Goal: Task Accomplishment & Management: Manage account settings

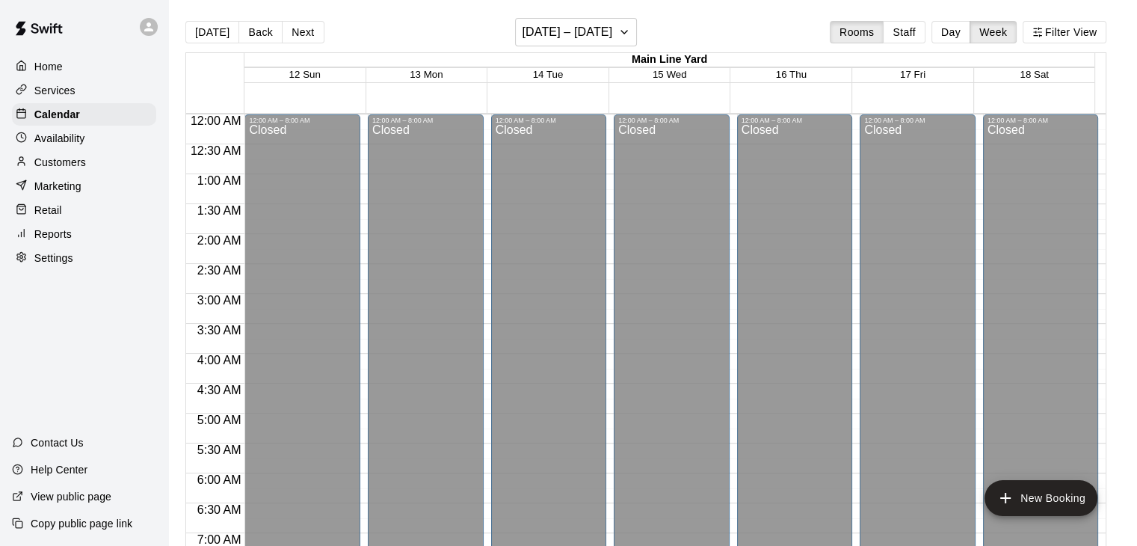
scroll to position [803, 0]
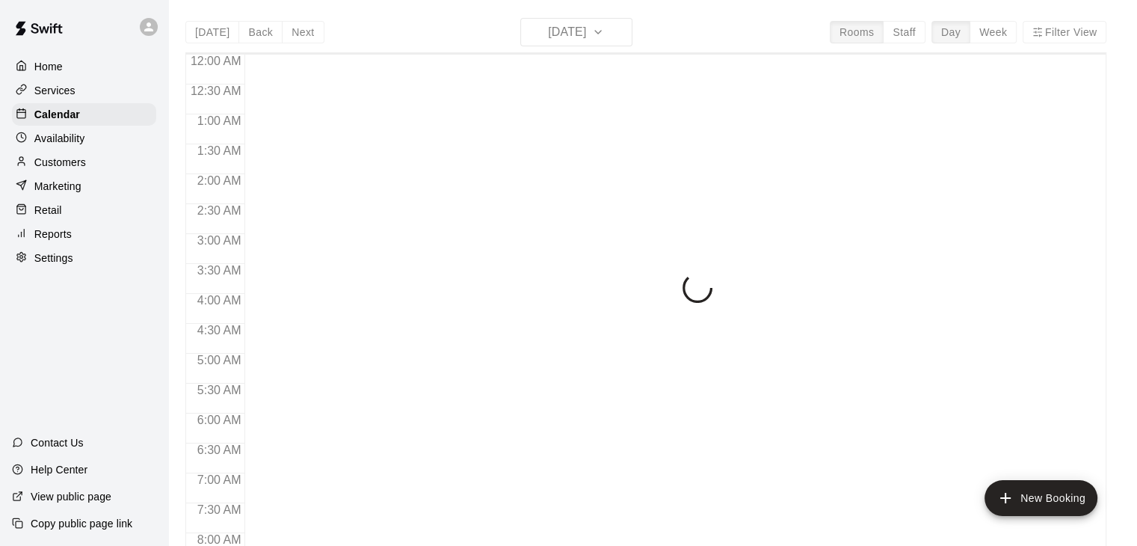
scroll to position [926, 0]
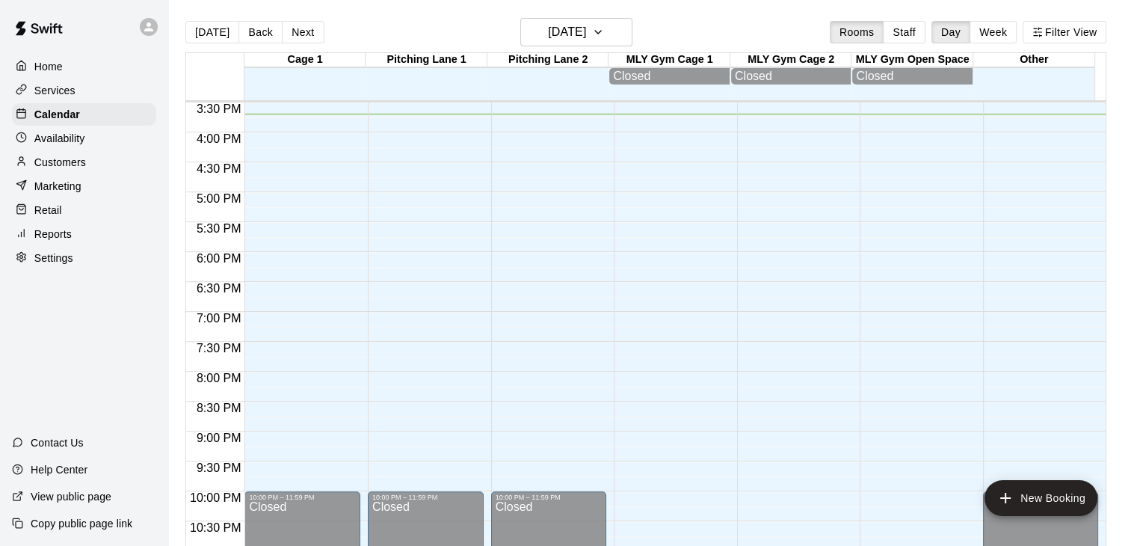
click at [73, 146] on p "Availability" at bounding box center [59, 138] width 51 height 15
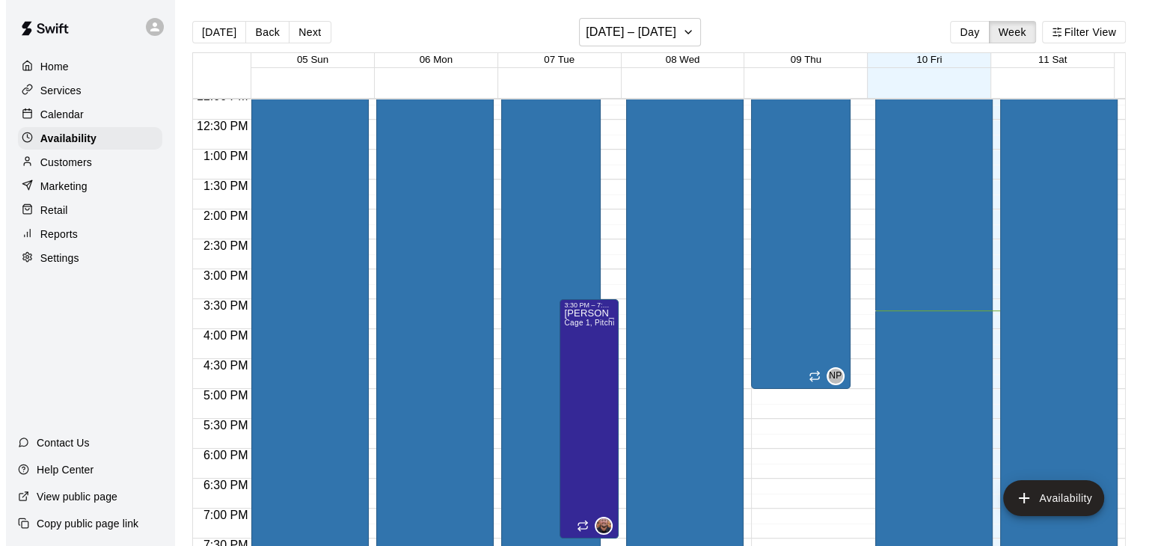
scroll to position [715, 0]
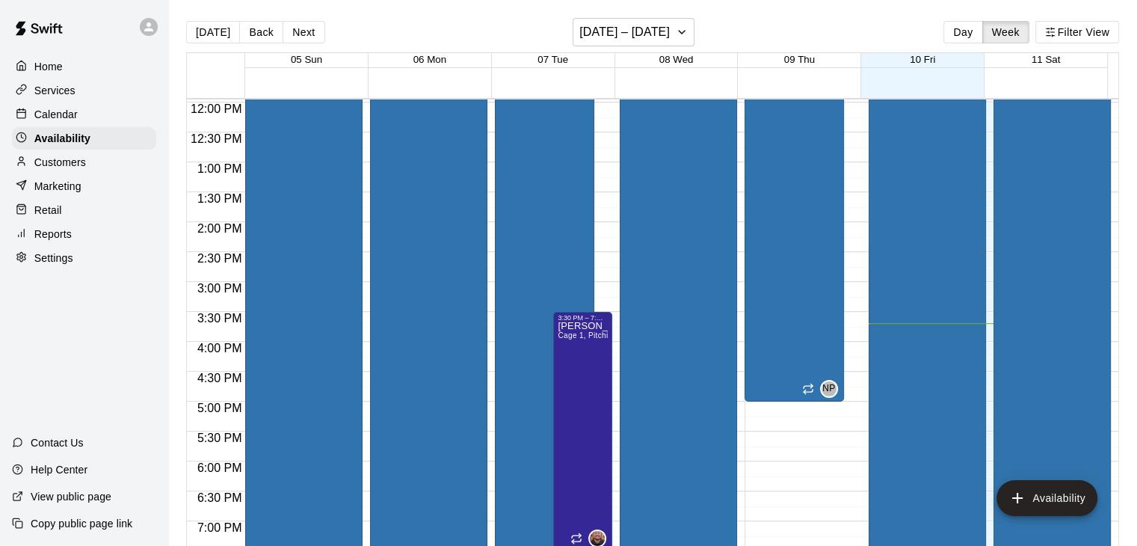
click at [930, 237] on div "[PERSON_NAME] [STREET_ADDRESS]" at bounding box center [922, 206] width 99 height 546
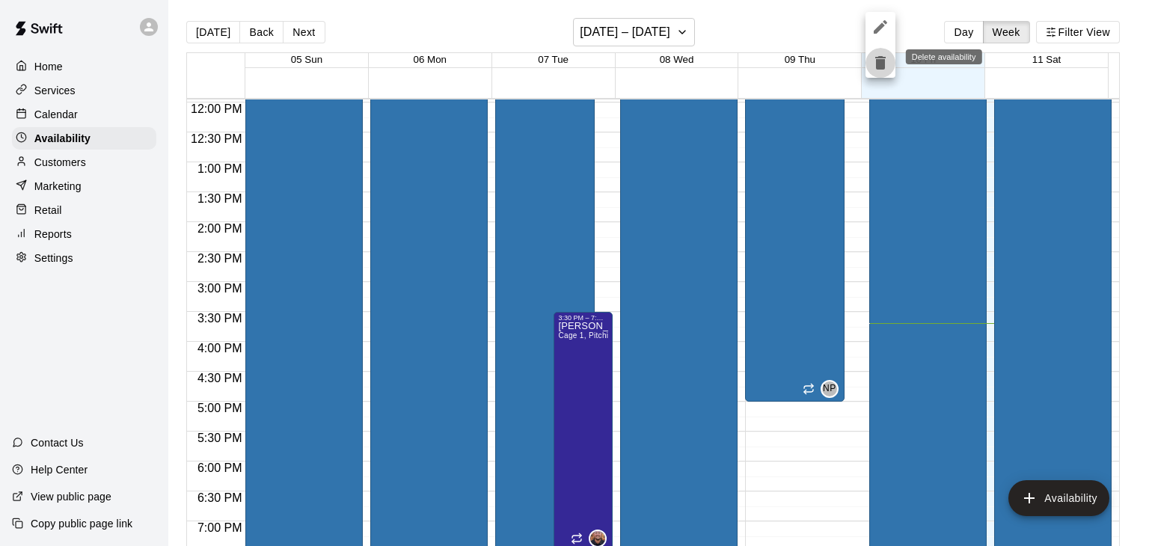
click at [873, 66] on icon "delete" at bounding box center [880, 63] width 18 height 18
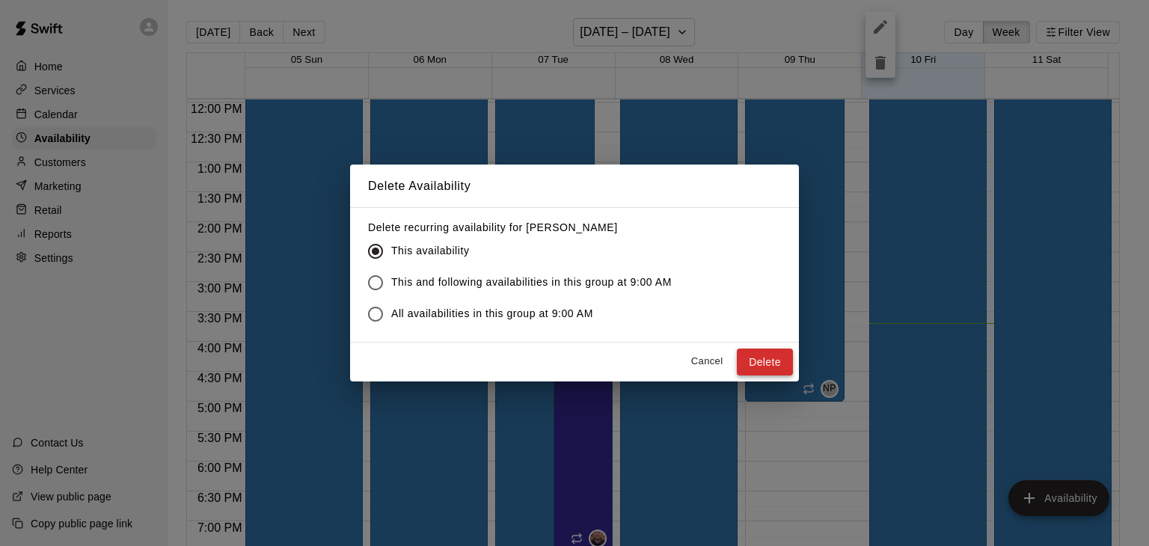
click at [756, 364] on button "Delete" at bounding box center [765, 362] width 56 height 28
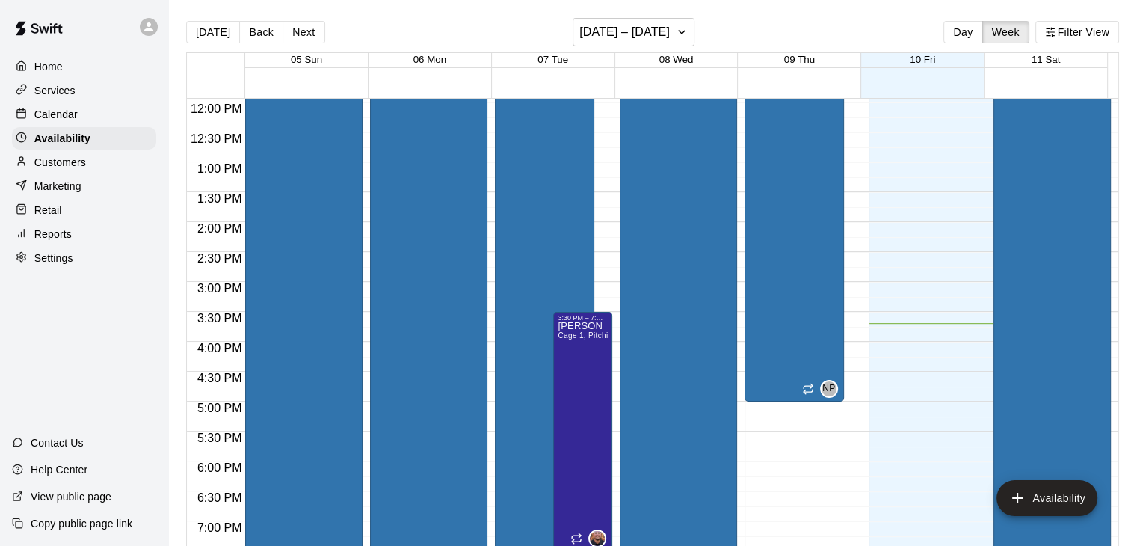
click at [1051, 261] on div "[PERSON_NAME] [STREET_ADDRESS]" at bounding box center [1047, 206] width 99 height 546
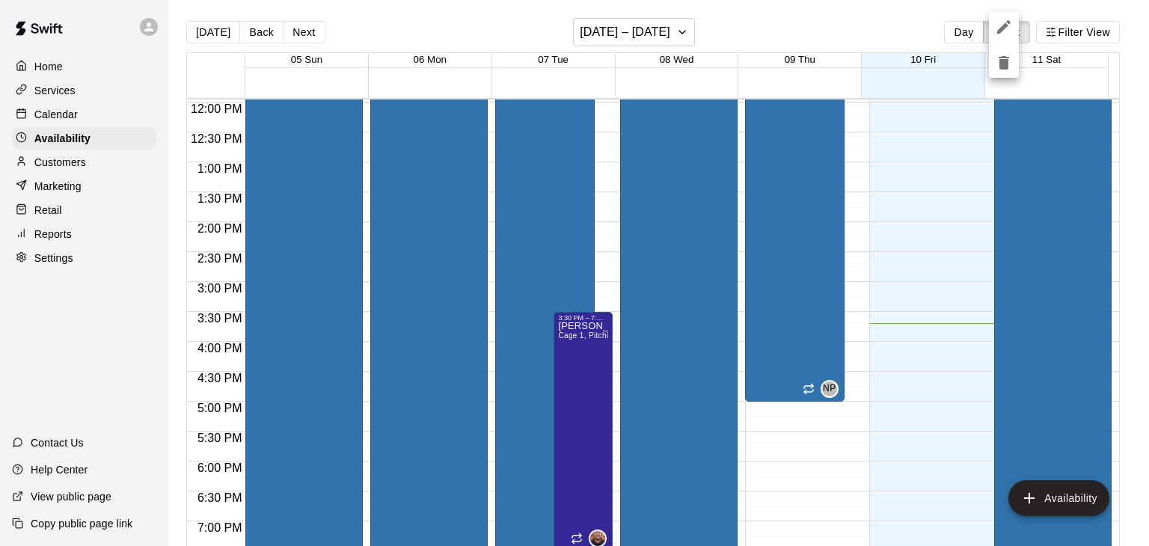
click at [1002, 63] on icon "delete" at bounding box center [1003, 62] width 10 height 13
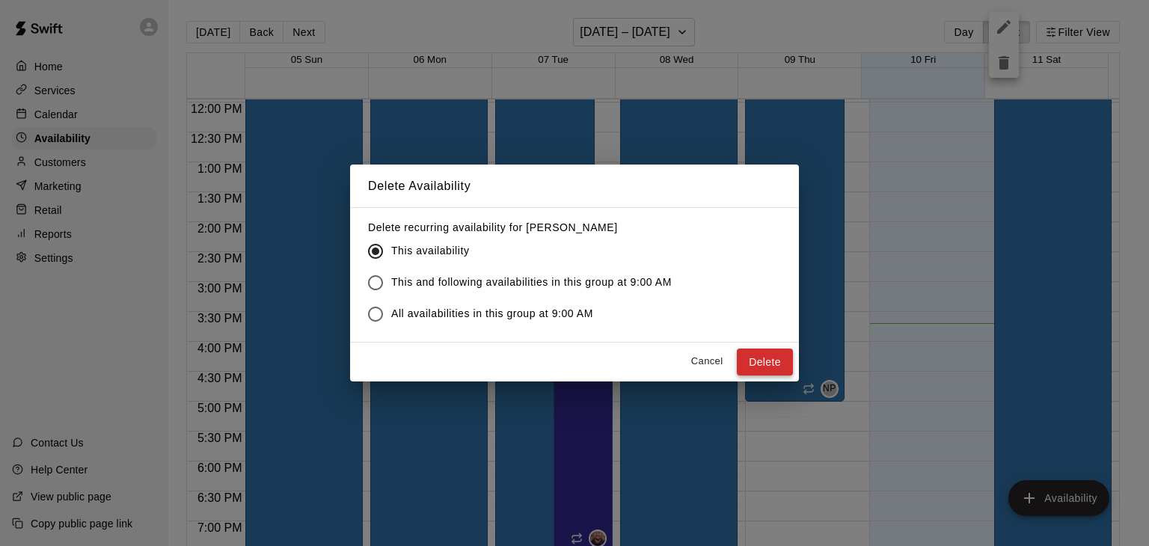
click at [766, 360] on button "Delete" at bounding box center [765, 362] width 56 height 28
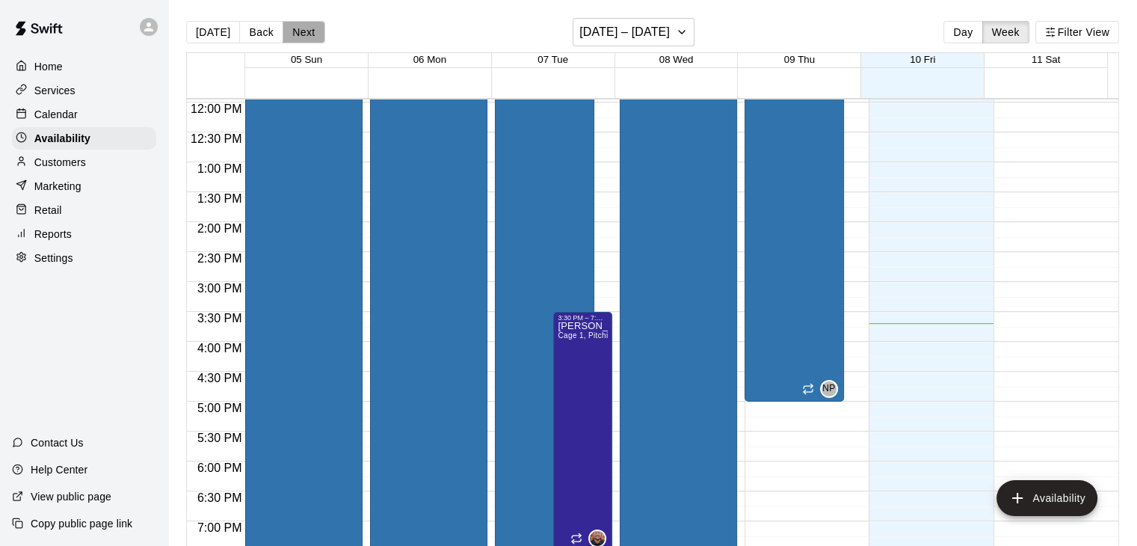
click at [289, 27] on button "Next" at bounding box center [304, 32] width 42 height 22
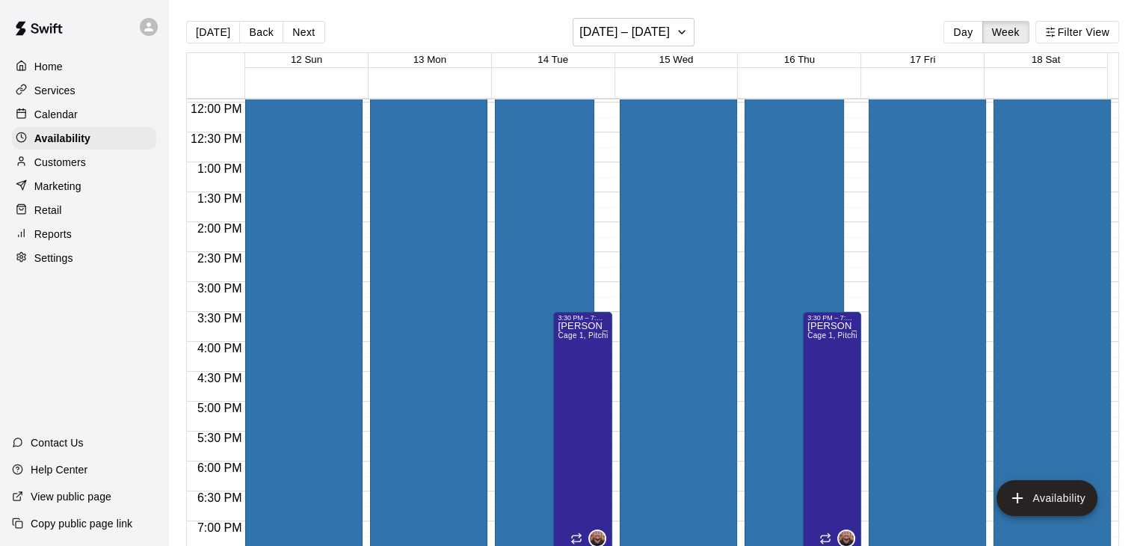
click at [290, 246] on div "[PERSON_NAME] [STREET_ADDRESS]" at bounding box center [299, 206] width 99 height 546
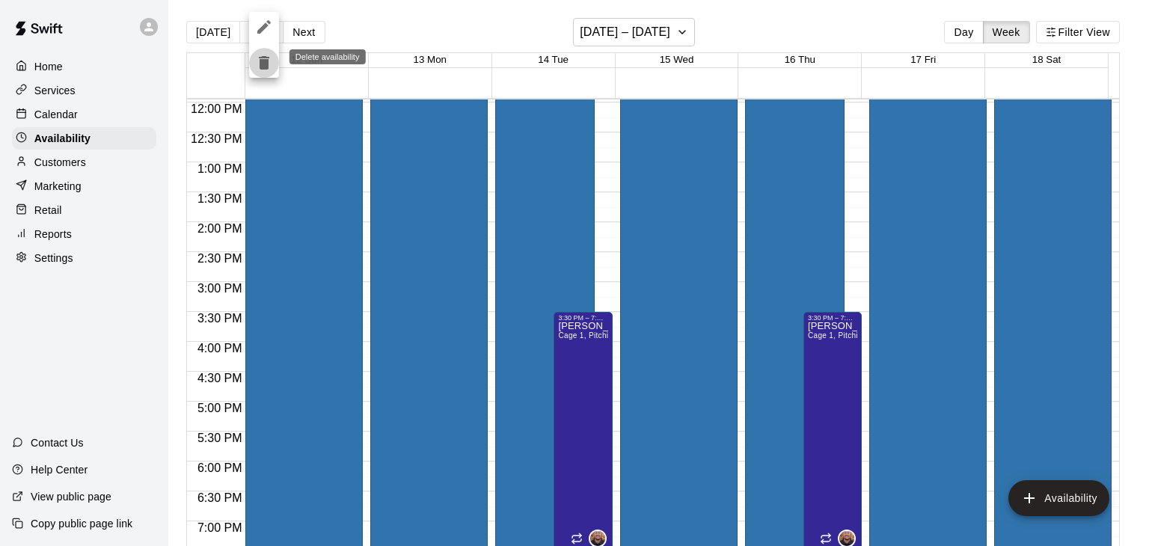
click at [262, 64] on icon "delete" at bounding box center [264, 62] width 10 height 13
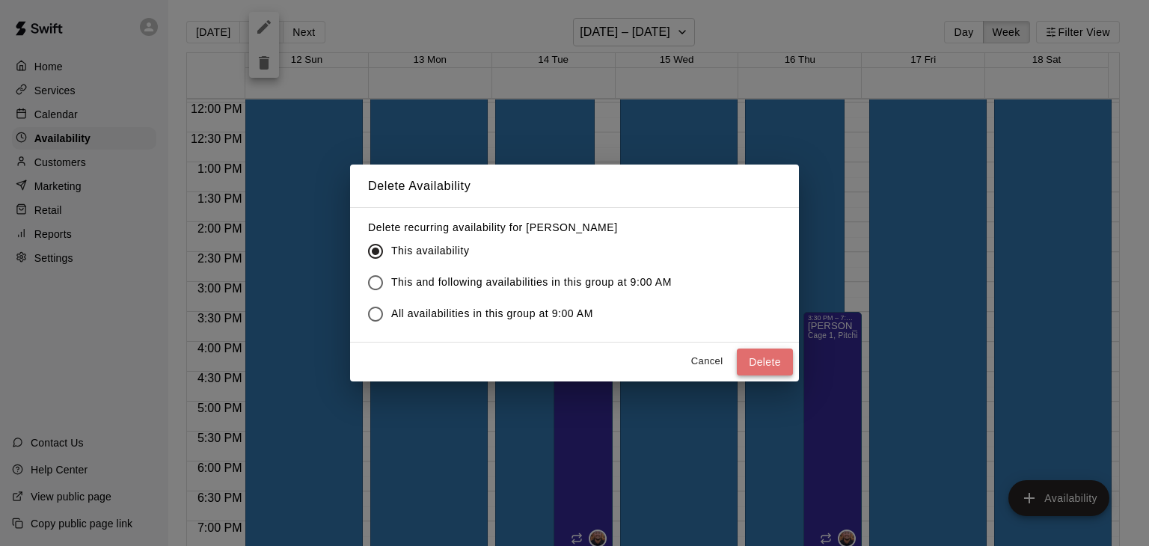
click at [760, 364] on button "Delete" at bounding box center [765, 362] width 56 height 28
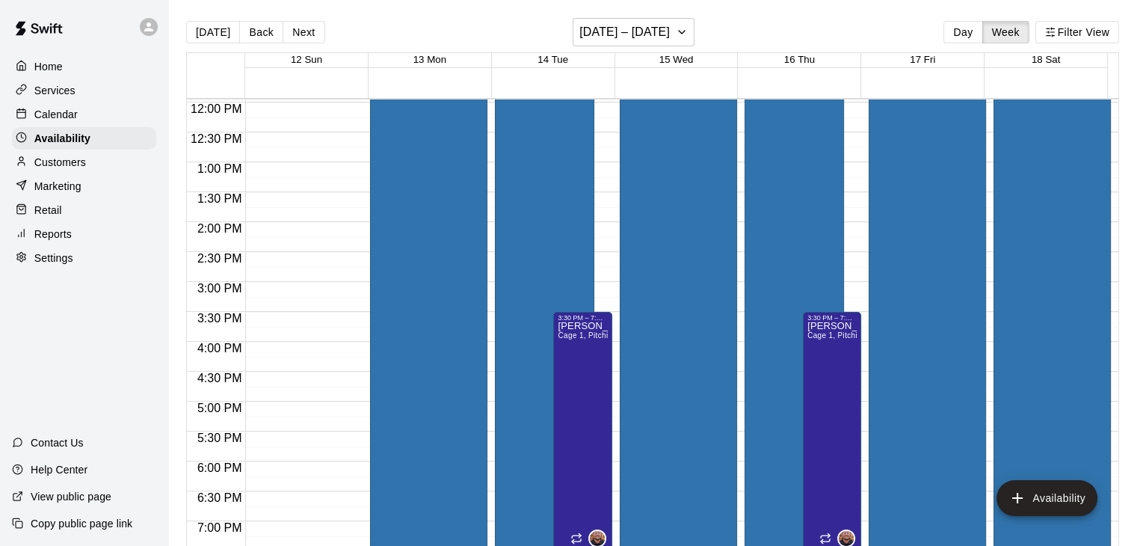
click at [94, 62] on div "Home" at bounding box center [84, 66] width 144 height 22
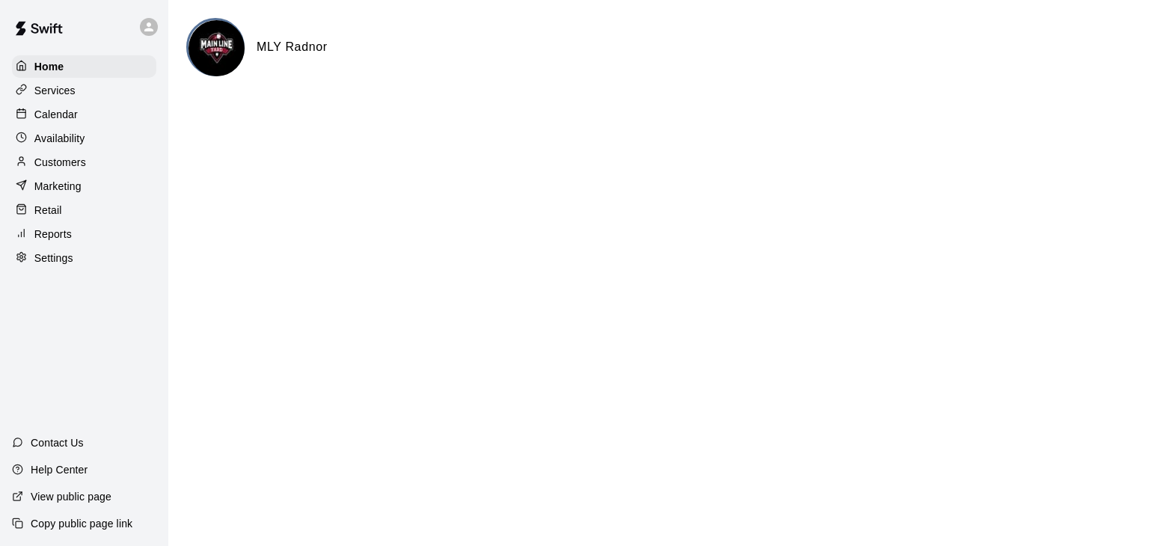
click at [81, 99] on div "Services" at bounding box center [84, 90] width 144 height 22
